Goal: Check status

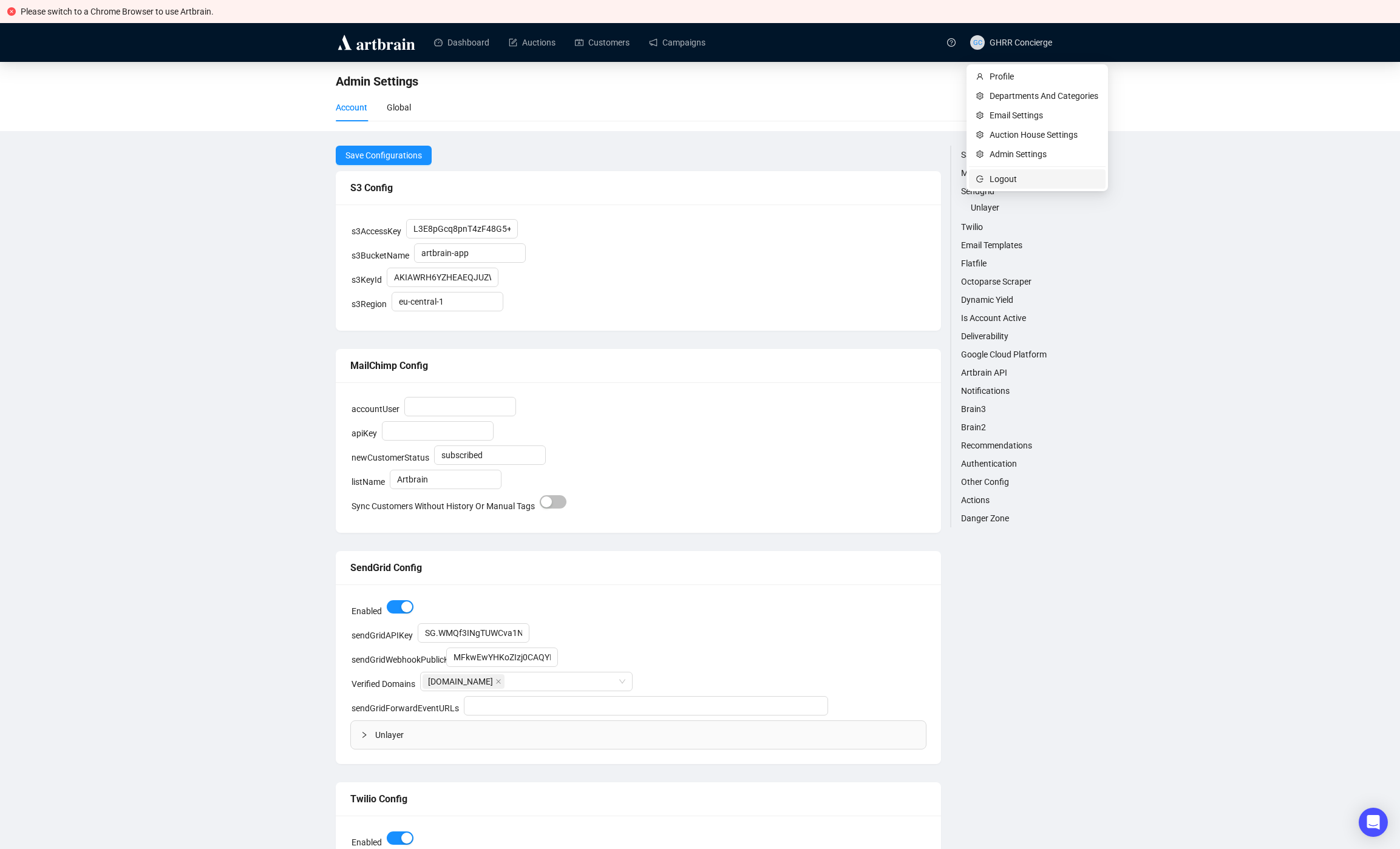
click at [1009, 184] on span "Logout" at bounding box center [1043, 178] width 109 height 13
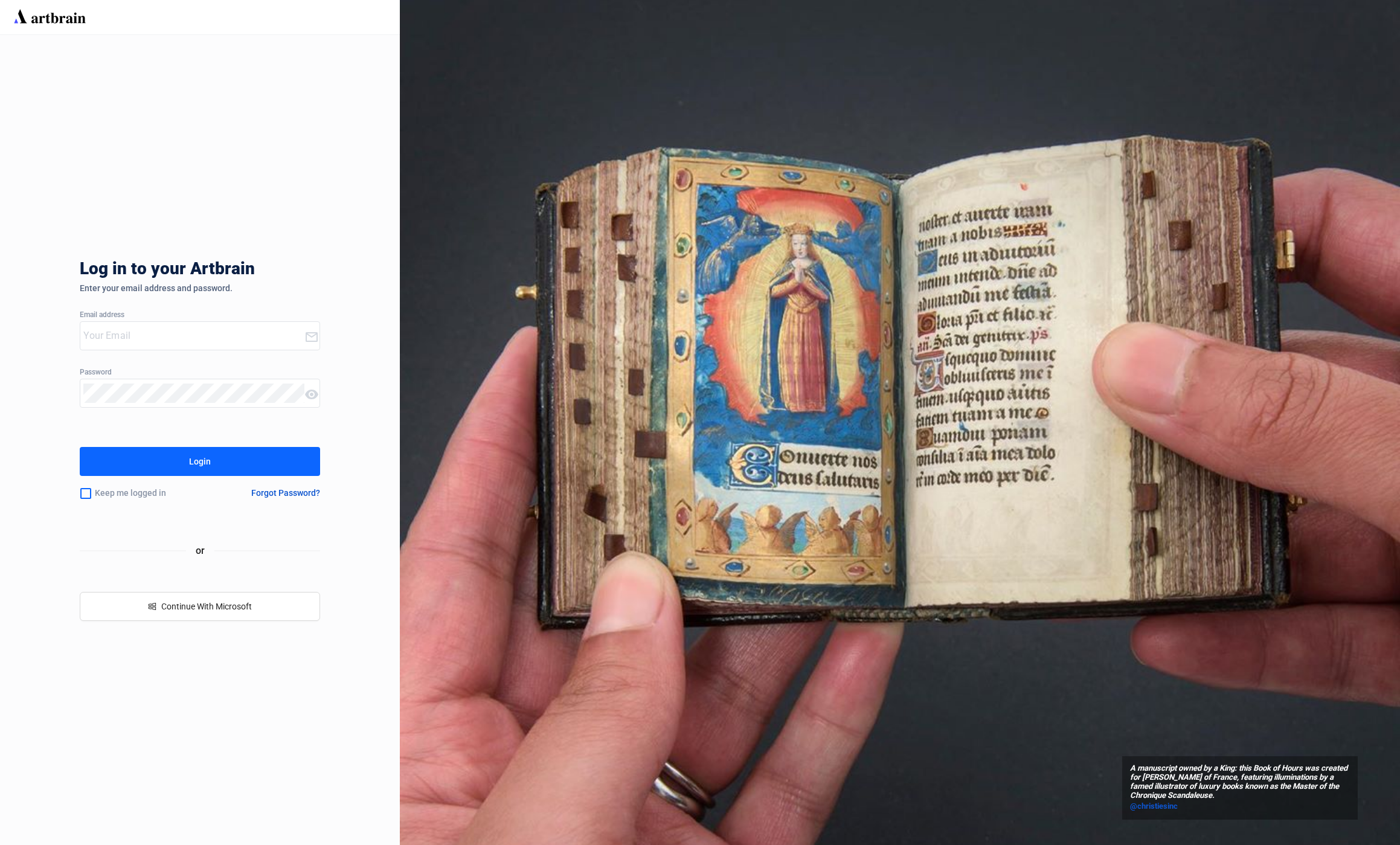
click at [168, 334] on input "email" at bounding box center [193, 336] width 220 height 19
click at [160, 336] on input "email" at bounding box center [193, 336] width 220 height 19
type input "[EMAIL_ADDRESS][DOMAIN_NAME]"
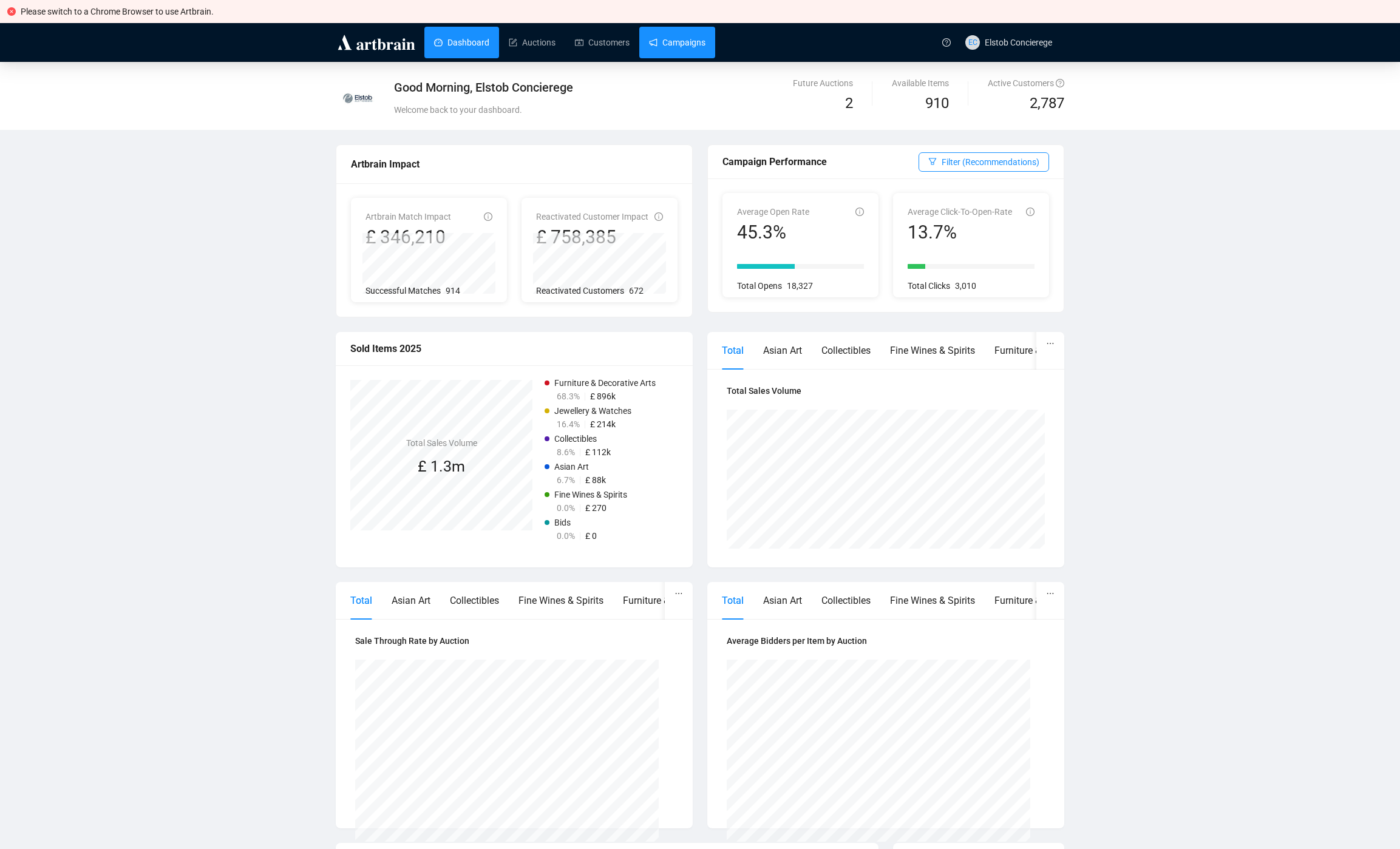
click at [705, 43] on link "Campaigns" at bounding box center [677, 42] width 56 height 32
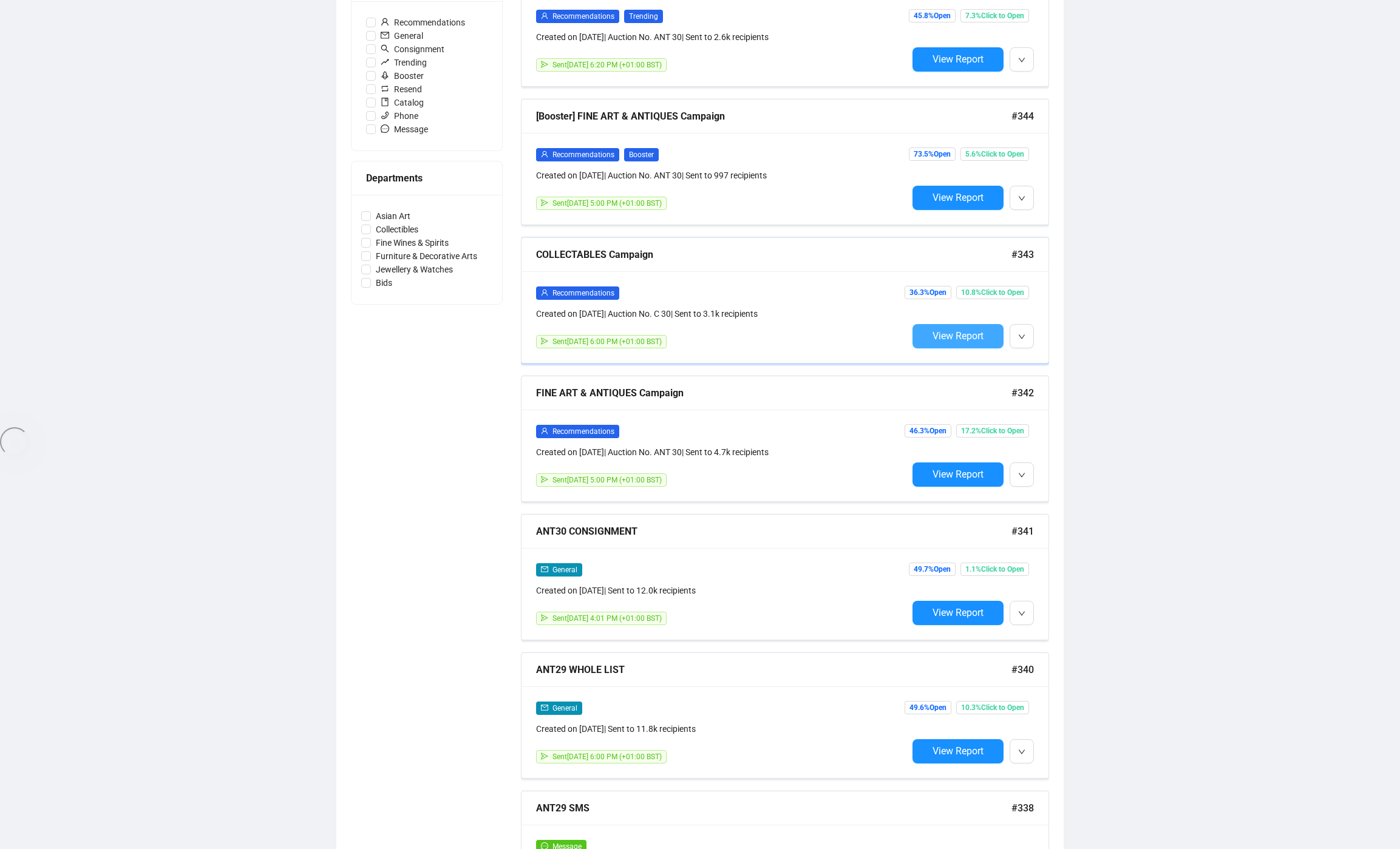
scroll to position [549, 0]
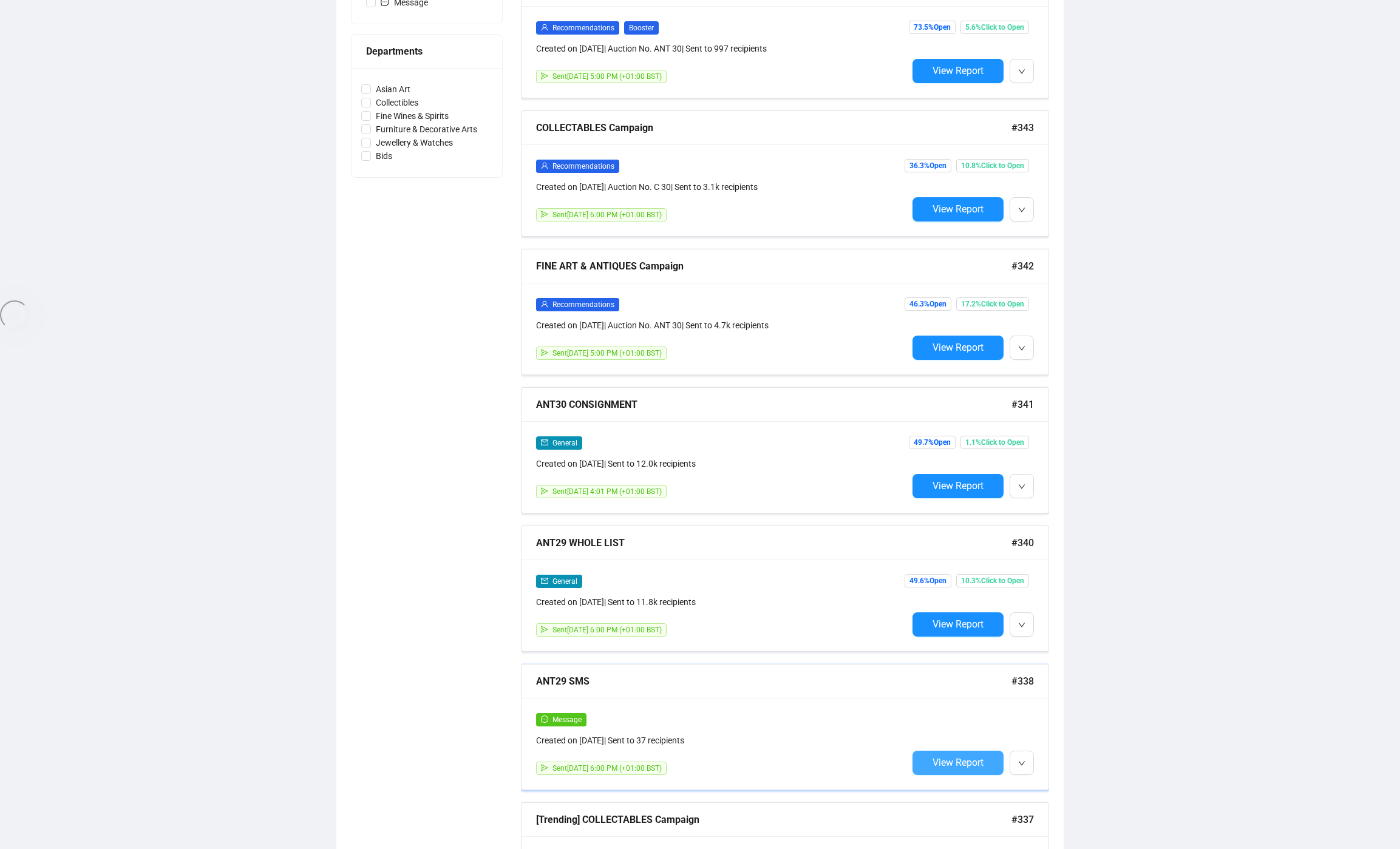
click at [935, 773] on button "View Report" at bounding box center [957, 763] width 91 height 25
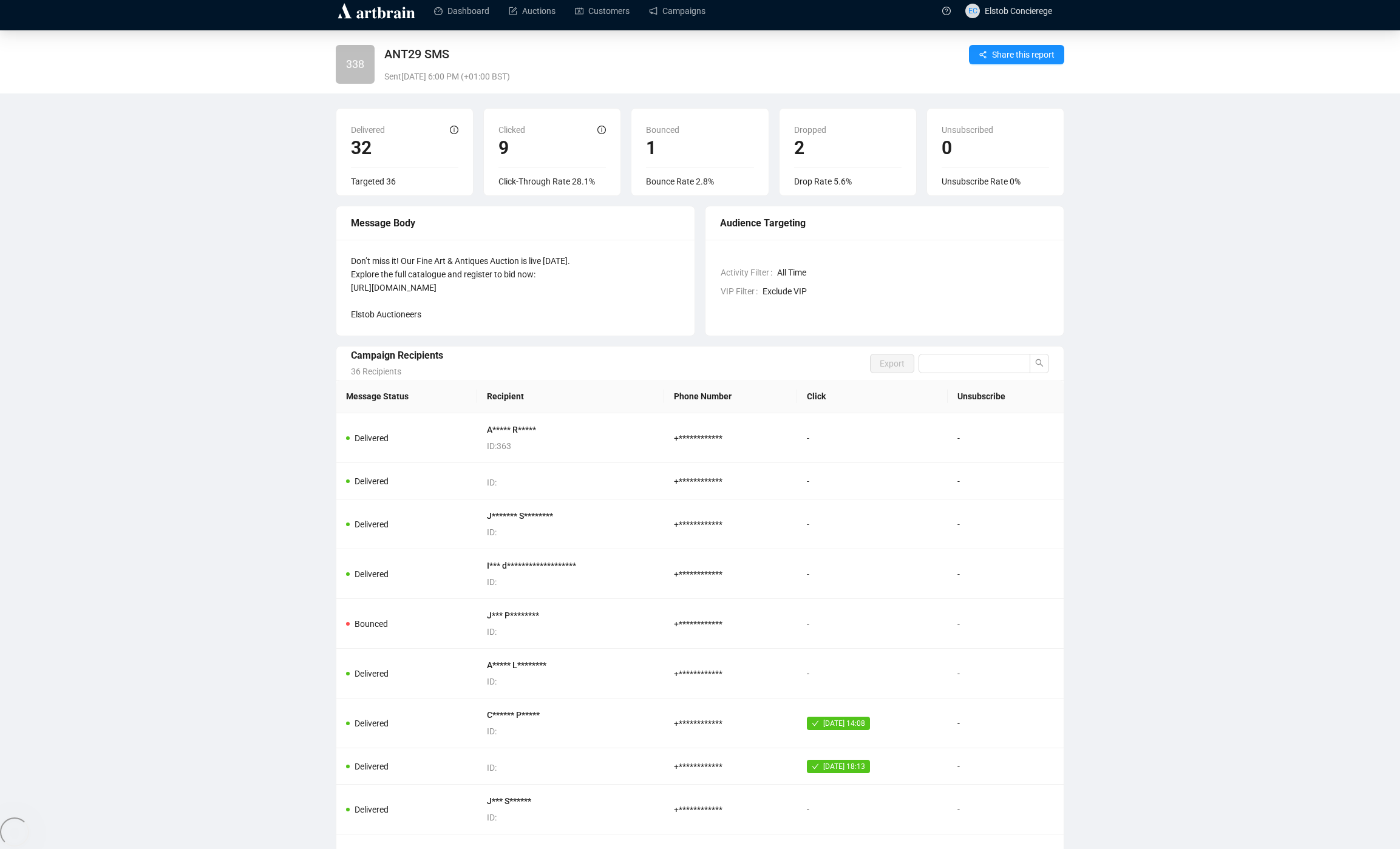
click at [233, 530] on div "**********" at bounding box center [700, 470] width 1400 height 880
